Goal: Task Accomplishment & Management: Use online tool/utility

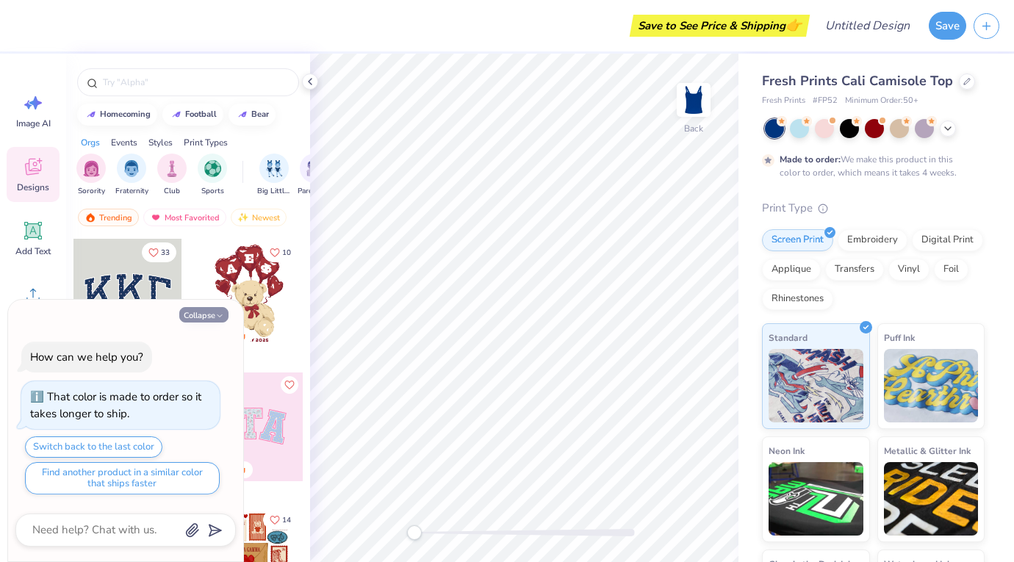
click at [218, 316] on icon "button" at bounding box center [219, 316] width 9 height 9
type textarea "x"
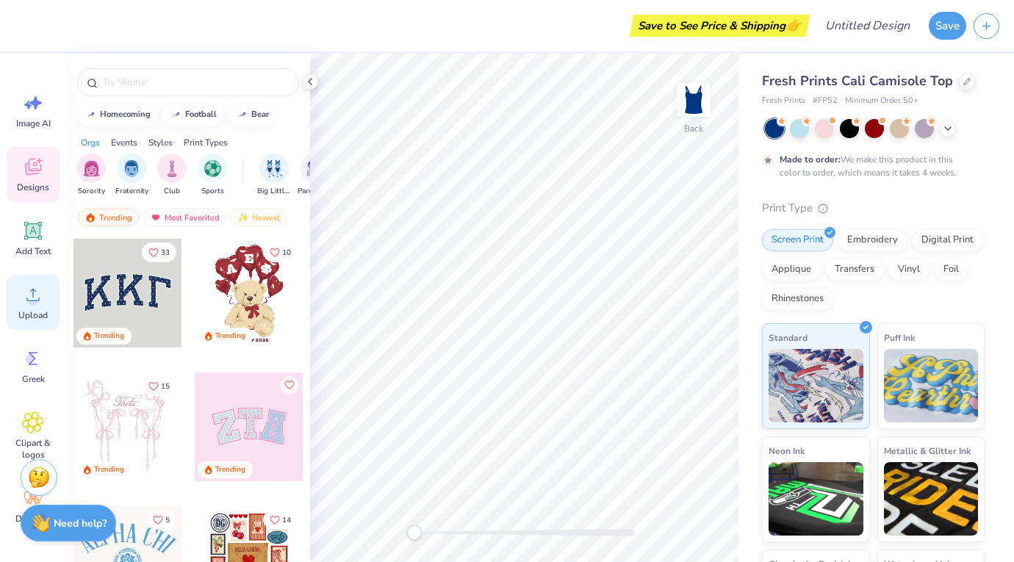
click at [29, 314] on span "Upload" at bounding box center [32, 315] width 29 height 12
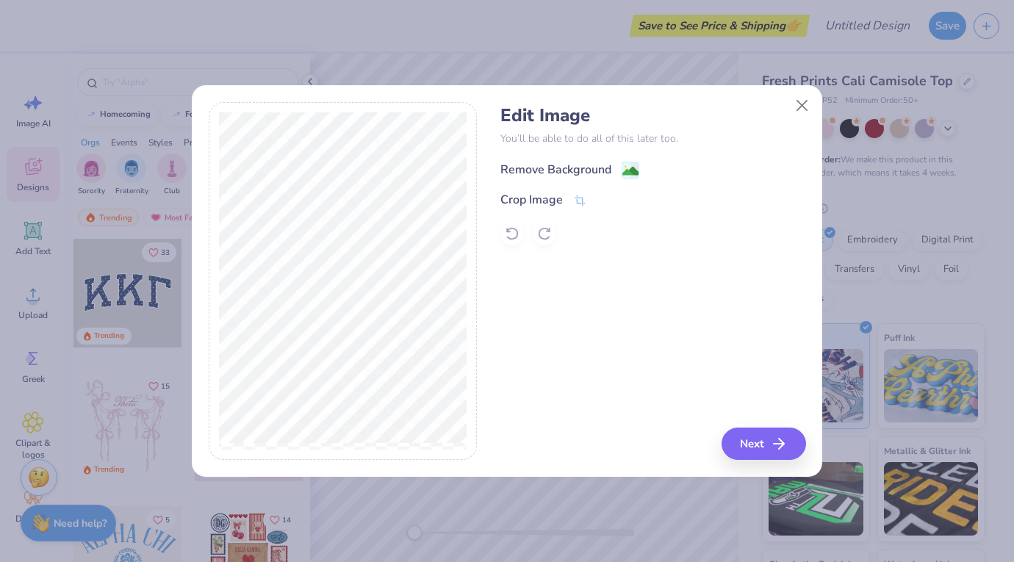
click at [633, 168] on image at bounding box center [630, 171] width 16 height 16
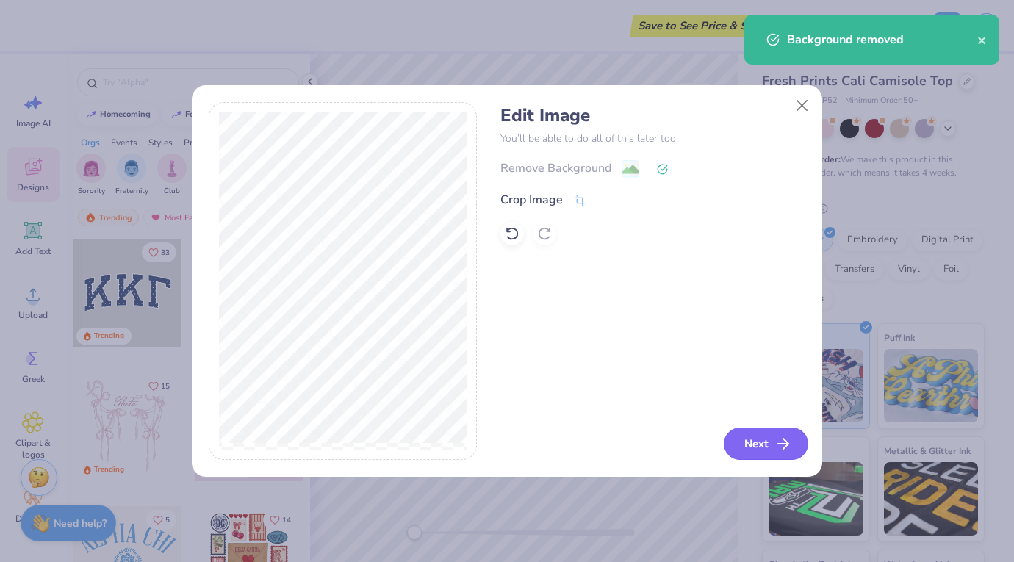
click at [760, 453] on button "Next" at bounding box center [766, 444] width 84 height 32
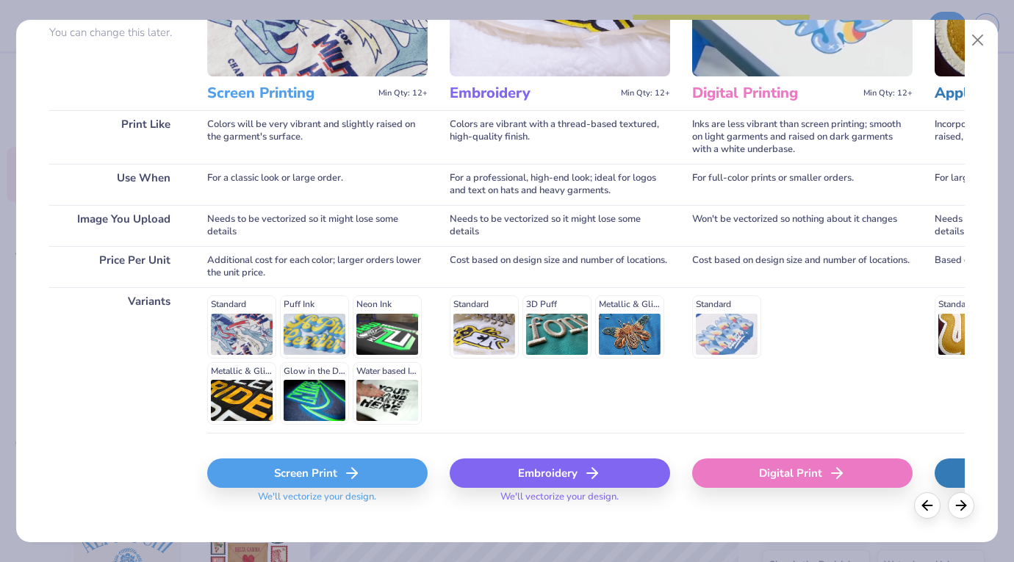
scroll to position [170, 0]
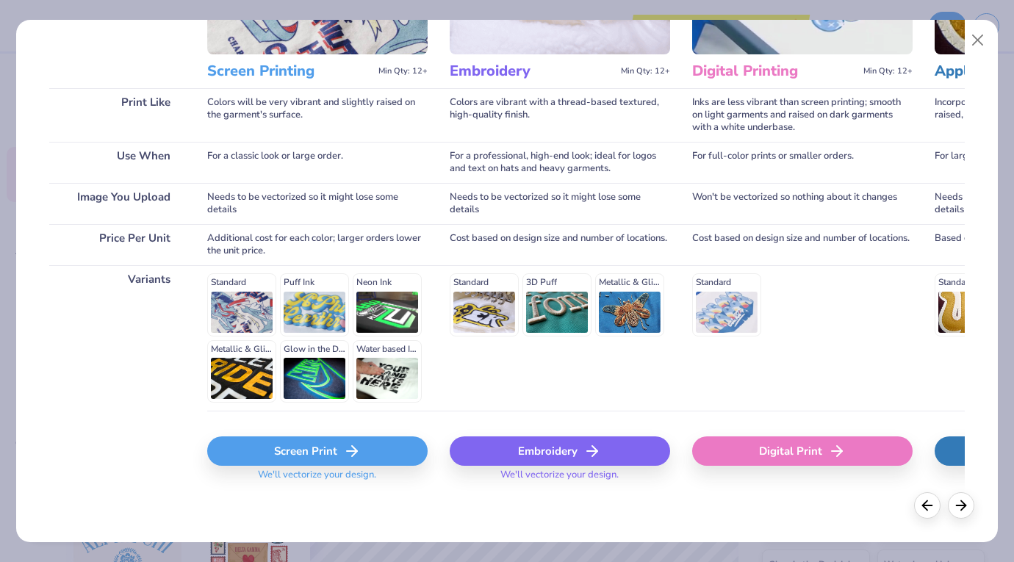
click at [357, 450] on icon at bounding box center [352, 451] width 18 height 18
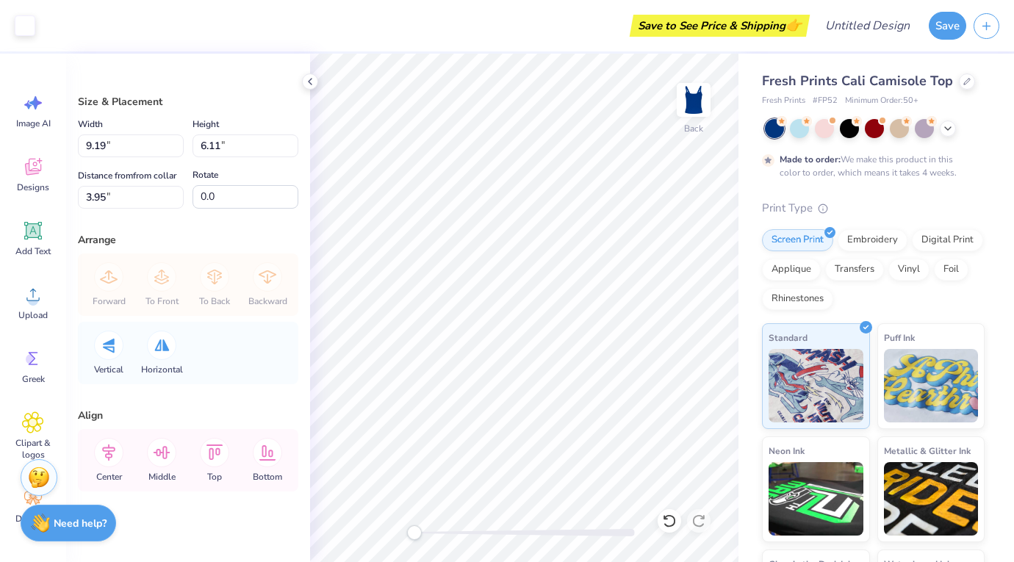
type input "7.07"
type input "4.70"
type input "2.30"
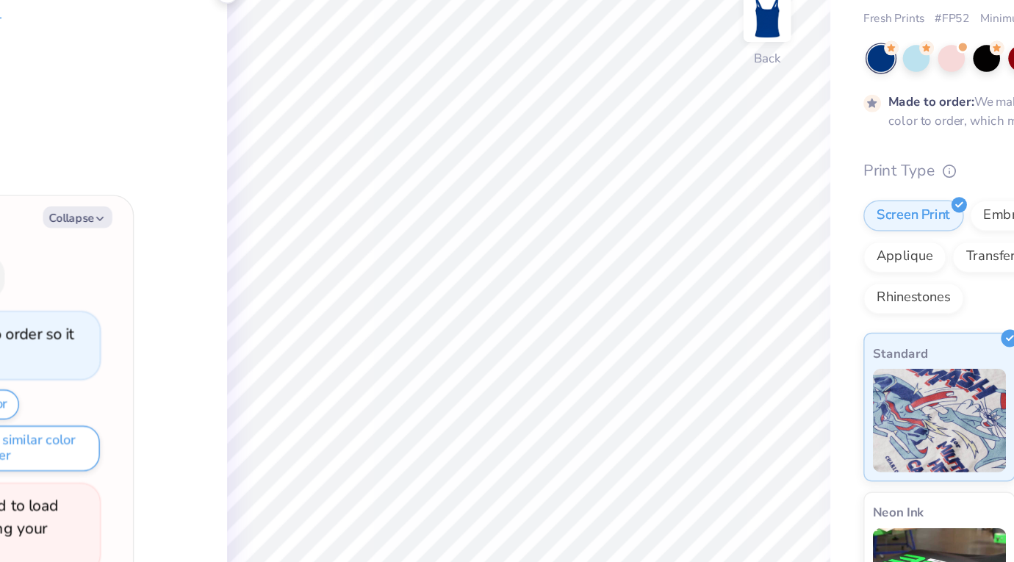
type textarea "x"
